Goal: Browse casually: Explore the website without a specific task or goal

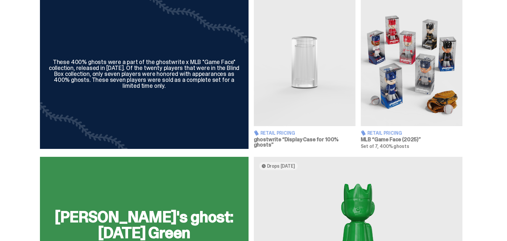
scroll to position [238, 0]
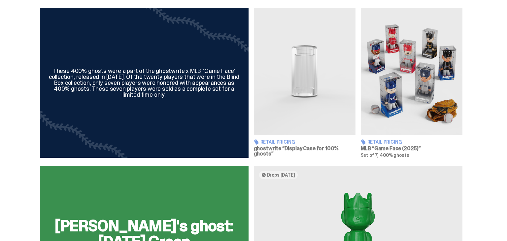
click at [418, 63] on img at bounding box center [412, 71] width 102 height 127
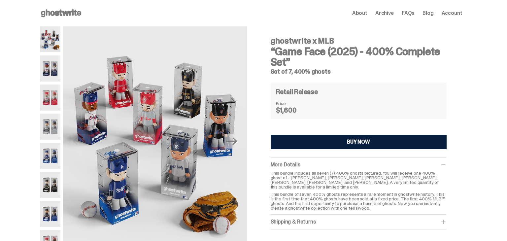
scroll to position [13, 0]
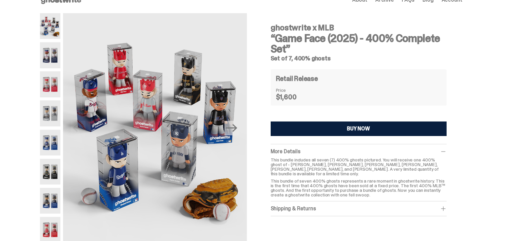
click at [57, 117] on img at bounding box center [50, 113] width 21 height 26
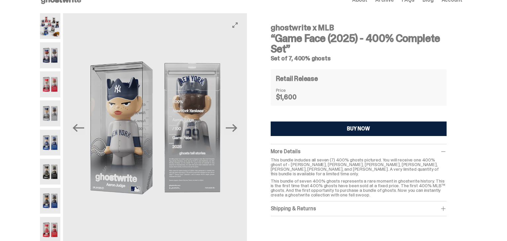
click at [182, 114] on img at bounding box center [155, 127] width 184 height 229
click at [182, 126] on img at bounding box center [155, 127] width 184 height 229
click at [237, 24] on icon "View full-screen" at bounding box center [234, 24] width 5 height 5
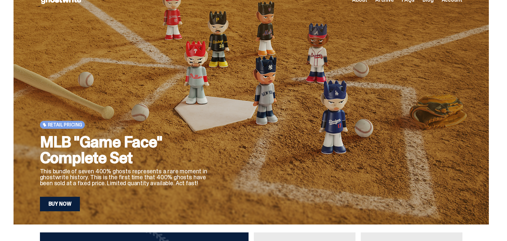
scroll to position [238, 0]
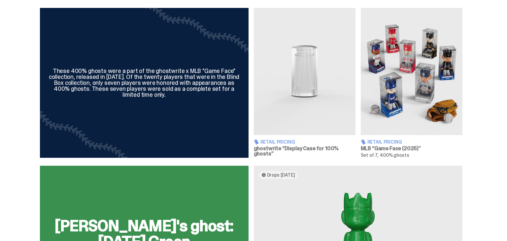
click at [481, 36] on div "These 400% ghosts were a part of the ghostwrite x MLB "Game Face" collection, r…" at bounding box center [251, 83] width 502 height 150
click at [487, 66] on div "These 400% ghosts were a part of the ghostwrite x MLB "Game Face" collection, r…" at bounding box center [251, 83] width 502 height 150
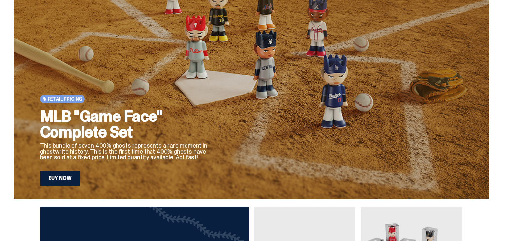
scroll to position [40, 0]
